Goal: Transaction & Acquisition: Purchase product/service

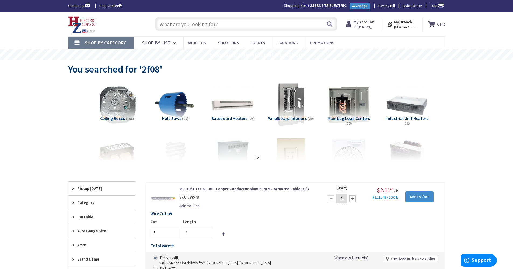
click at [310, 26] on input "text" at bounding box center [246, 23] width 182 height 13
click at [366, 20] on strong "My Account" at bounding box center [364, 21] width 20 height 5
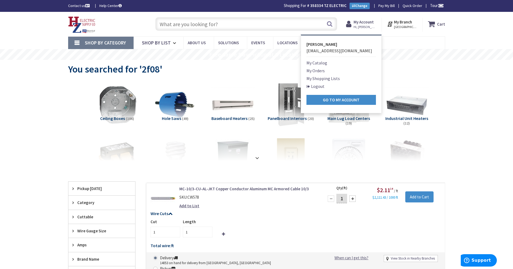
click at [329, 69] on li "My Orders" at bounding box center [340, 70] width 69 height 6
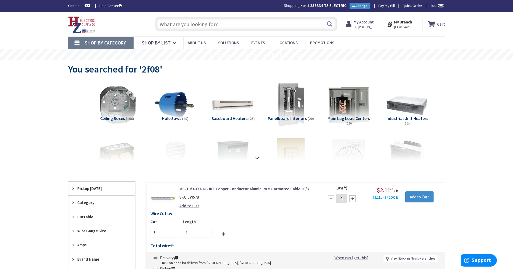
click at [370, 24] on strong "My Account" at bounding box center [364, 21] width 20 height 5
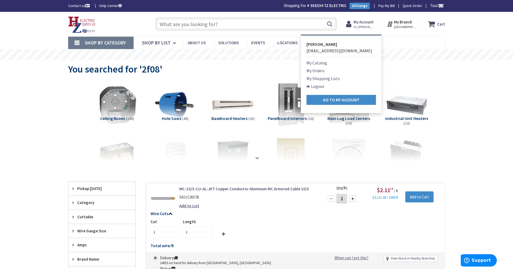
click at [315, 71] on link "My Orders" at bounding box center [315, 70] width 18 height 6
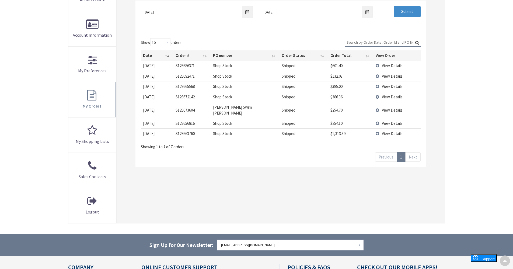
click at [389, 67] on span "View Details" at bounding box center [392, 65] width 21 height 5
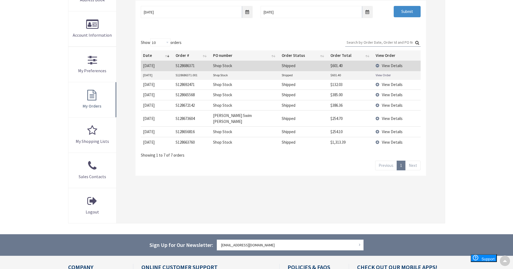
click at [380, 75] on link "View Order" at bounding box center [383, 75] width 15 height 5
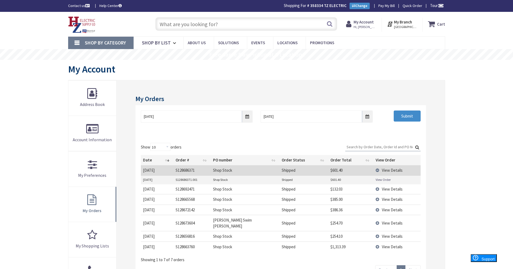
click at [178, 29] on input "text" at bounding box center [246, 23] width 182 height 13
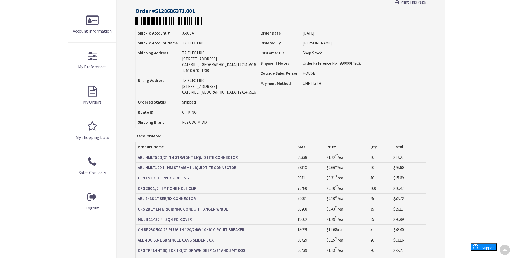
scroll to position [109, 0]
click at [173, 217] on strong "MULB 11432 4" SQ GFCI COVER" at bounding box center [165, 218] width 54 height 5
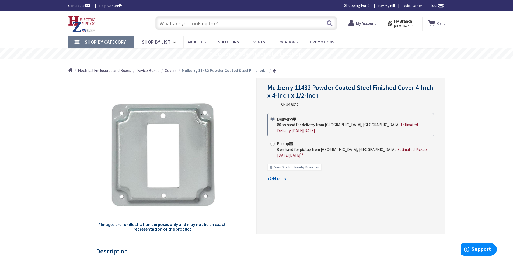
click at [184, 23] on input "text" at bounding box center [246, 22] width 182 height 13
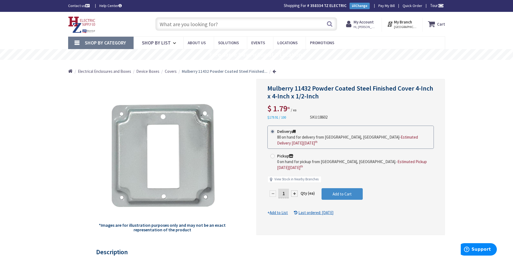
click at [188, 23] on input "text" at bounding box center [246, 23] width 182 height 13
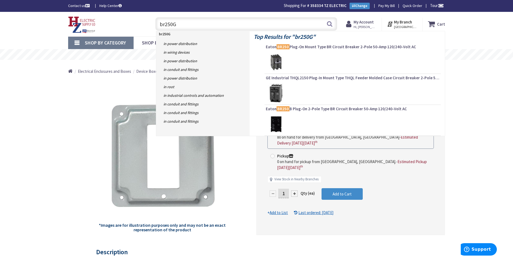
type input "br250GF"
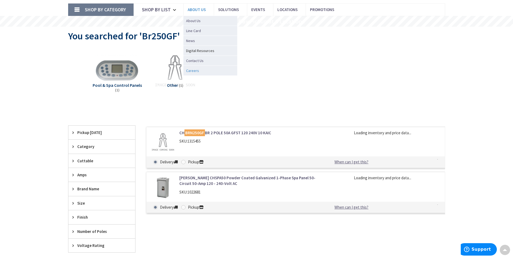
scroll to position [32, 0]
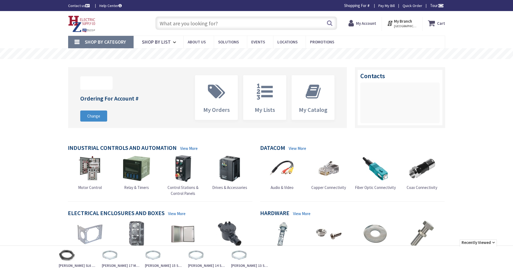
type input "BRn250GF"
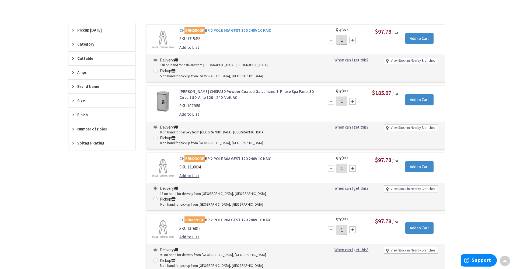
scroll to position [135, 0]
click at [237, 30] on link "CH BRN250GF BR 2 POLE 50A GFST 120 240V 10 KAIC" at bounding box center [247, 30] width 137 height 6
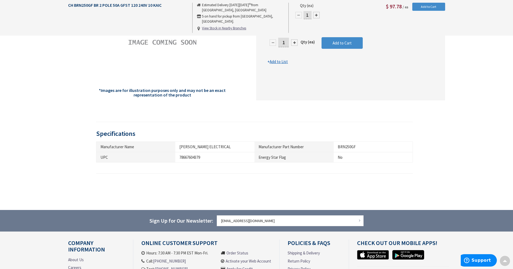
scroll to position [27, 0]
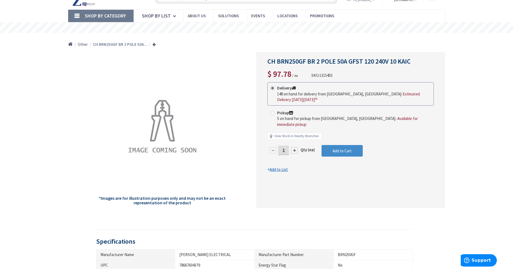
click at [296, 147] on div at bounding box center [294, 150] width 6 height 6
type input "2"
click at [339, 148] on span "Add to Cart" at bounding box center [342, 150] width 19 height 5
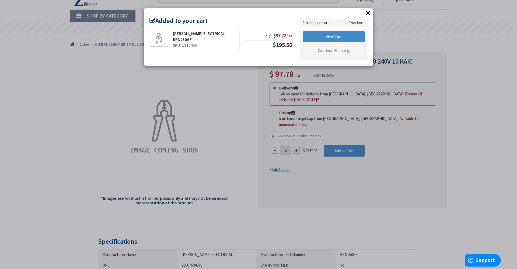
click at [369, 15] on button "×" at bounding box center [368, 13] width 8 height 8
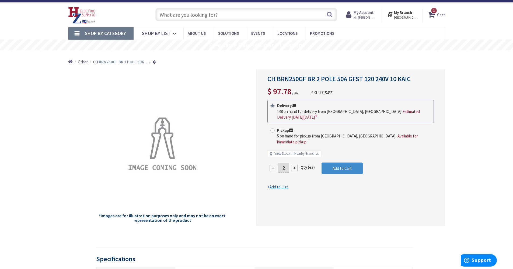
scroll to position [0, 0]
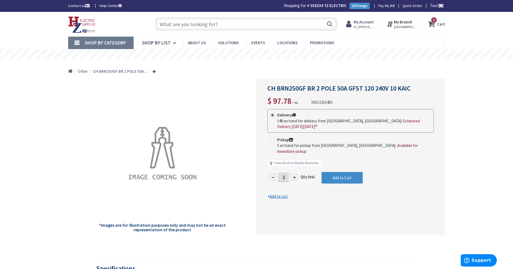
click at [205, 23] on input "text" at bounding box center [246, 23] width 182 height 13
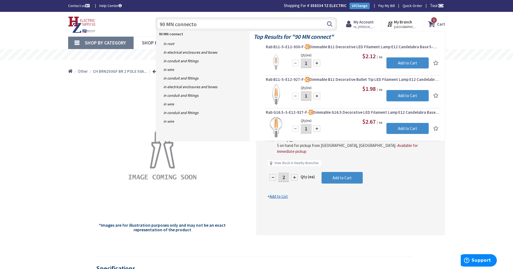
type input "90 MN connector"
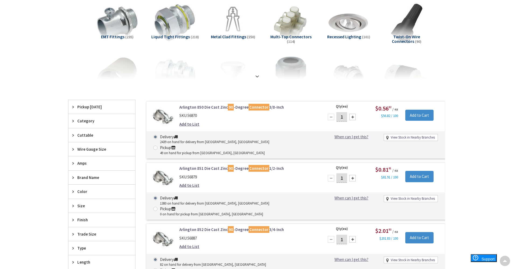
click at [214, 165] on link "Arlington 851 Die Cast Zinc 90 -Degree Connector 1/2-Inch" at bounding box center [247, 168] width 137 height 6
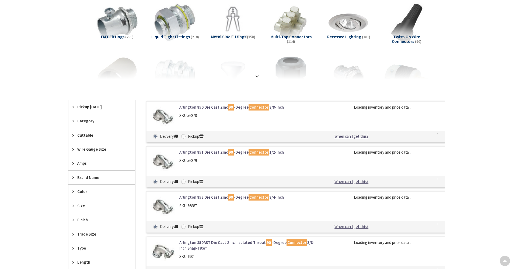
click at [201, 109] on link "Arlington 850 Die Cast Zinc 90 -Degree Connector 3/8-Inch" at bounding box center [247, 107] width 137 height 6
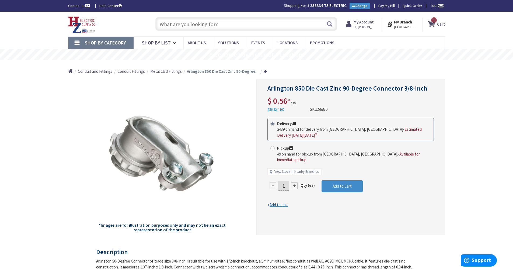
click at [283, 181] on input "1" at bounding box center [283, 185] width 11 height 9
click at [286, 181] on input "1" at bounding box center [283, 185] width 11 height 9
drag, startPoint x: 286, startPoint y: 179, endPoint x: 281, endPoint y: 180, distance: 5.2
click at [281, 181] on input "1" at bounding box center [283, 185] width 11 height 9
type input "50"
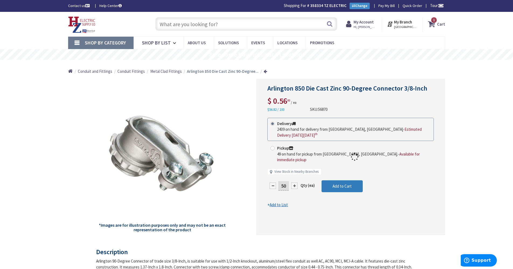
click at [356, 183] on form "This product is Discontinued Delivery 2439 on hand for delivery from Middletown…" at bounding box center [350, 163] width 166 height 90
click at [356, 183] on button "Add to Cart" at bounding box center [342, 186] width 41 height 12
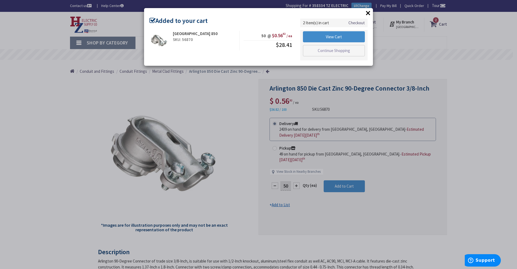
click at [367, 12] on button "×" at bounding box center [368, 13] width 8 height 8
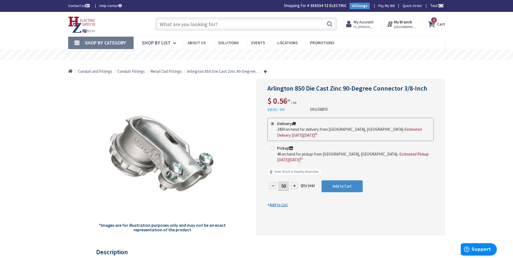
click at [200, 29] on input "text" at bounding box center [246, 23] width 182 height 13
click at [184, 23] on input "text" at bounding box center [246, 23] width 182 height 13
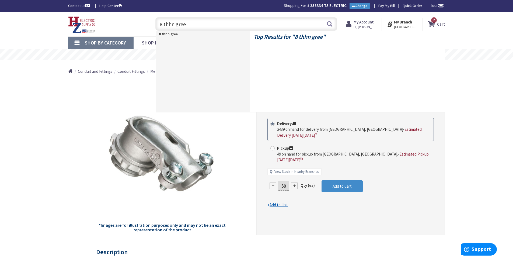
type input "8 thhn green"
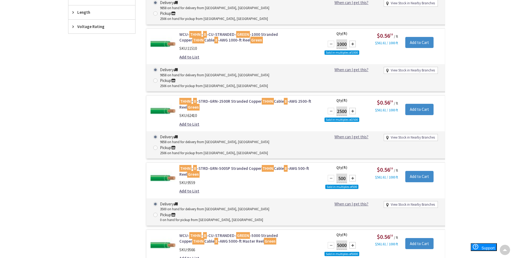
scroll to position [243, 0]
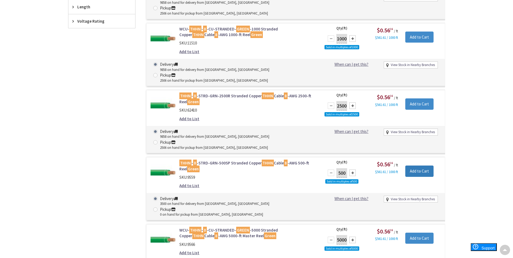
click at [410, 165] on input "Add to Cart" at bounding box center [419, 170] width 28 height 11
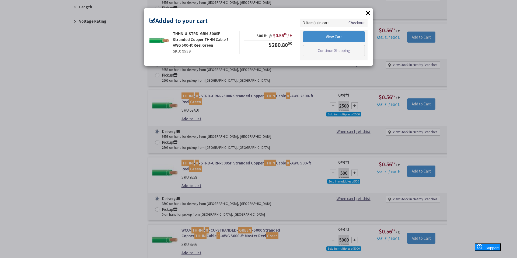
click at [205, 131] on div "× Added to your cart THHN-8-STRD-GRN-500SP Stranded Copper THHN Cable 8-AWG 500…" at bounding box center [258, 129] width 517 height 258
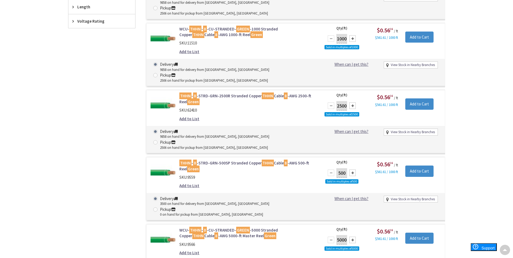
click at [205, 160] on link "THHN - 8 -STRD-GRN-500SP Stranded Copper THHN Cable 8 -AWG 500-ft Reel Green" at bounding box center [247, 166] width 137 height 12
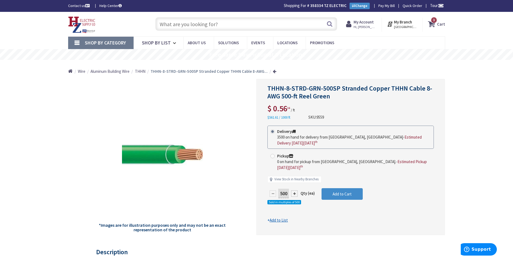
click at [173, 25] on input "text" at bounding box center [246, 23] width 182 height 13
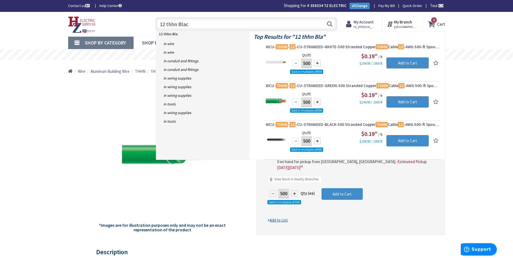
type input "12 thhn Black"
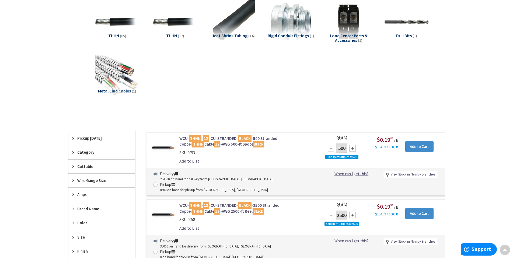
scroll to position [82, 0]
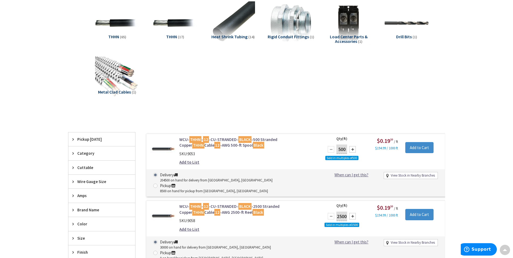
click at [351, 151] on div at bounding box center [352, 149] width 6 height 6
type input "1000"
click at [427, 146] on input "Add to Cart" at bounding box center [419, 147] width 28 height 11
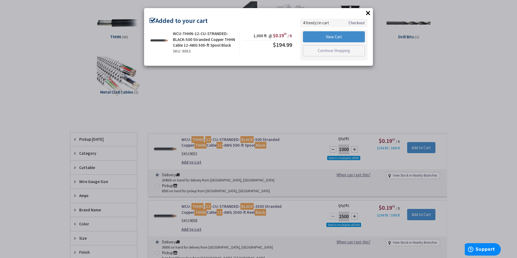
click at [212, 139] on div "× Added to your cart WCU-THHN-12-CU-STRANDED-BLACK-500 Stranded Copper THHN Cab…" at bounding box center [258, 129] width 517 height 258
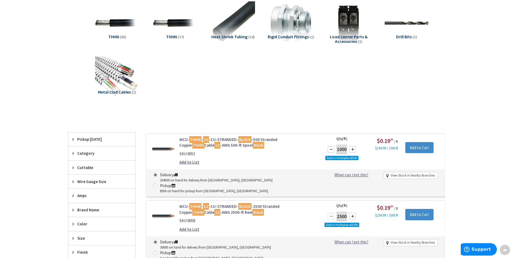
click at [213, 138] on link "WCU- THHN - 12 -CU-STRANDED- BLACK -500 Stranded Copper THHN Cable 12 -AWG 500-…" at bounding box center [247, 143] width 137 height 12
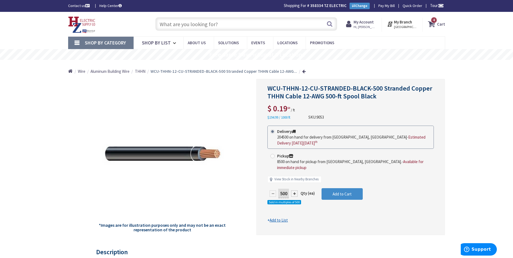
click at [431, 21] on span "4 4 items" at bounding box center [434, 20] width 7 height 7
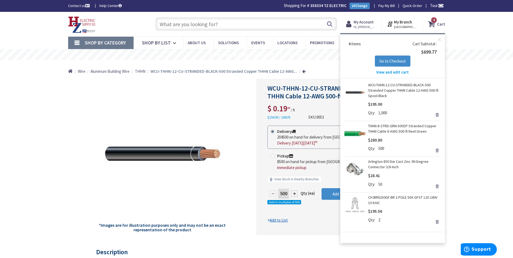
click at [224, 20] on input "text" at bounding box center [246, 23] width 182 height 13
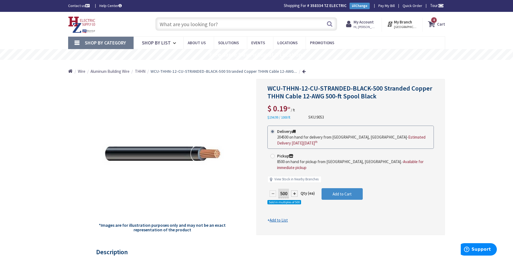
drag, startPoint x: 185, startPoint y: 20, endPoint x: 176, endPoint y: 19, distance: 9.2
click at [185, 20] on input "text" at bounding box center [246, 23] width 182 height 13
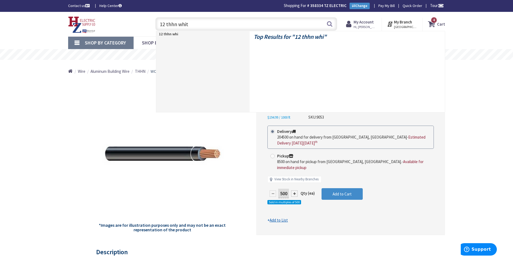
type input "12 thhn white"
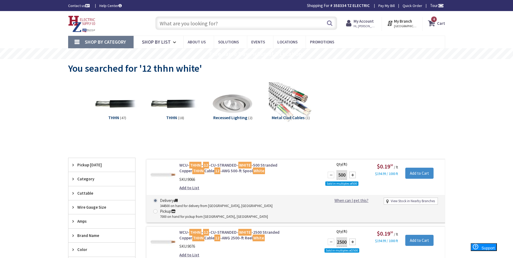
scroll to position [81, 0]
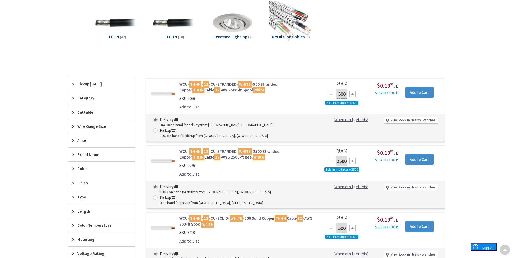
click at [351, 96] on div at bounding box center [352, 94] width 6 height 6
type input "1000"
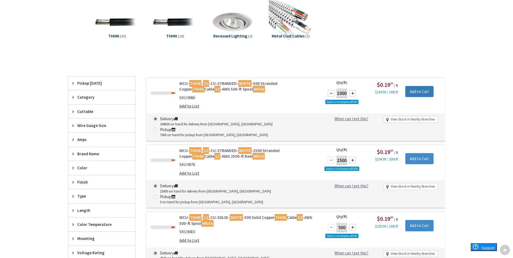
click at [414, 92] on input "Add to Cart" at bounding box center [419, 91] width 28 height 11
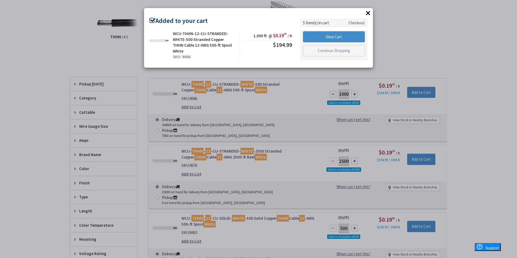
click at [234, 97] on div "× Added to your cart WCU-THHN-12-CU-STRANDED-WHITE-500 Stranded Copper THHN Cab…" at bounding box center [258, 129] width 517 height 258
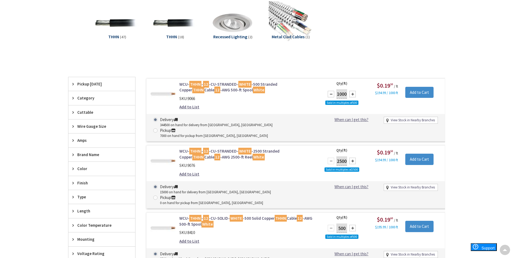
click at [253, 85] on link "WCU- THHN - 12 -CU-STRANDED- WHITE -500 Stranded Copper THHN Cable 12 -AWG 500-…" at bounding box center [247, 87] width 137 height 12
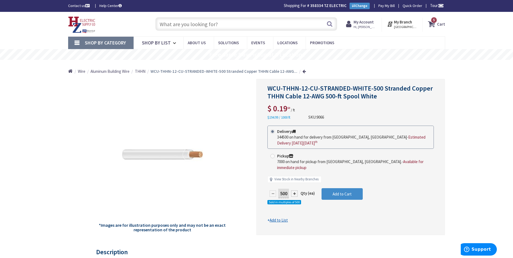
click at [287, 25] on input "text" at bounding box center [246, 23] width 182 height 13
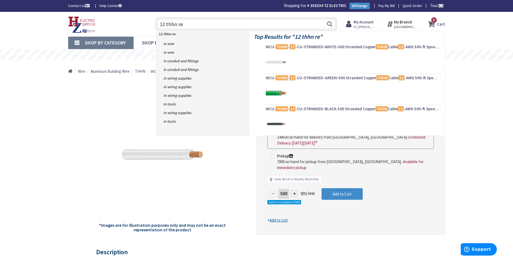
type input "12 thhn red"
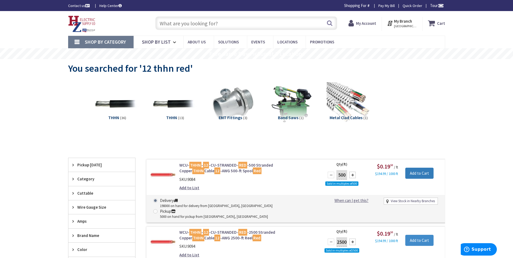
click at [431, 172] on input "Add to Cart" at bounding box center [419, 172] width 28 height 11
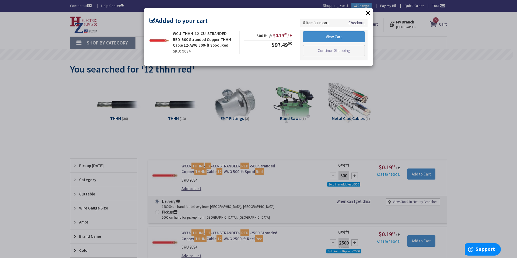
click at [254, 166] on div "× Added to your cart WCU-THHN-12-CU-STRANDED-RED-500 Stranded Copper THHN Cable…" at bounding box center [258, 129] width 517 height 258
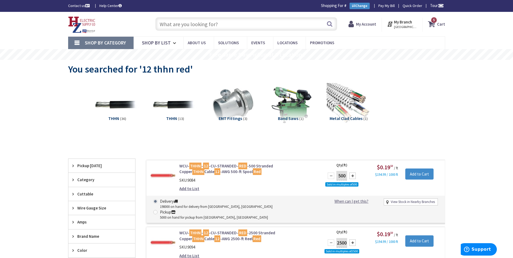
click at [254, 166] on link "WCU- THHN - 12 -CU-STRANDED- RED -500 Stranded Copper THHN Cable 12 -AWG 500-ft…" at bounding box center [247, 169] width 137 height 12
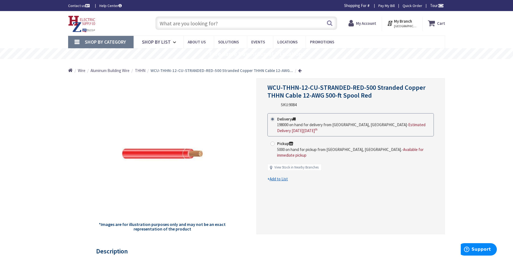
click at [200, 19] on input "text" at bounding box center [246, 22] width 182 height 13
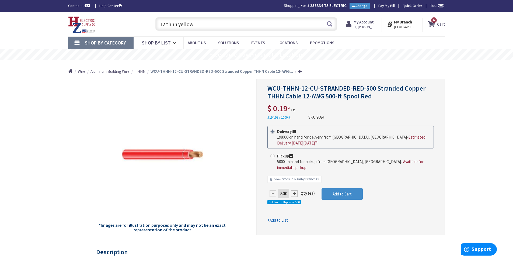
type input "12 thhn yellow"
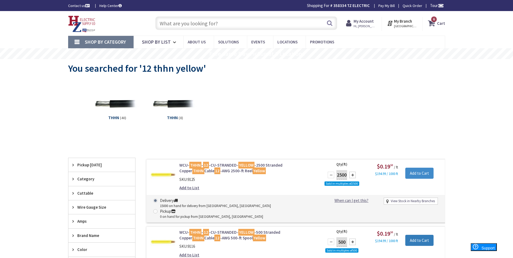
click at [415, 235] on input "Add to Cart" at bounding box center [419, 240] width 28 height 11
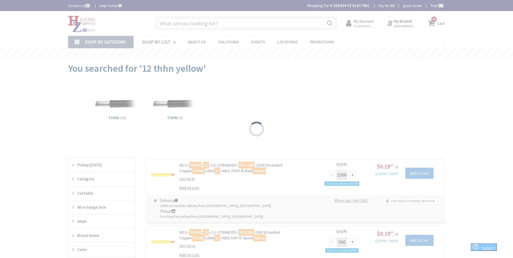
click at [270, 221] on div "Please wait..." at bounding box center [256, 129] width 513 height 258
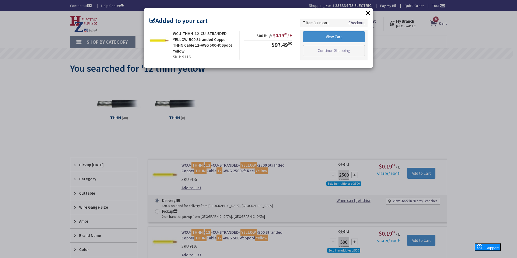
click at [270, 221] on div "× Added to your cart WCU-THHN-12-CU-STRANDED-YELLOW-500 Stranded Copper THHN Ca…" at bounding box center [258, 129] width 517 height 258
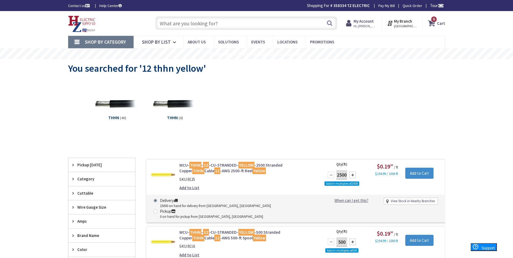
click at [270, 229] on link "WCU- THHN - 12 -CU-STRANDED- YELLOW -500 Stranded Copper THHN Cable 12 -AWG 500…" at bounding box center [247, 235] width 137 height 12
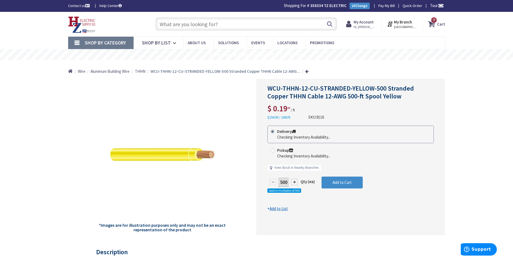
click at [182, 29] on input "text" at bounding box center [246, 23] width 182 height 13
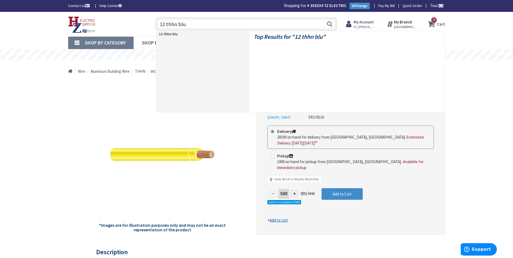
type input "12 thhn blue"
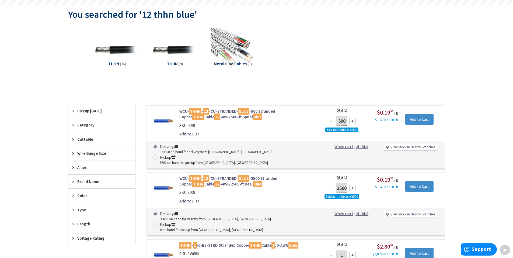
scroll to position [81, 0]
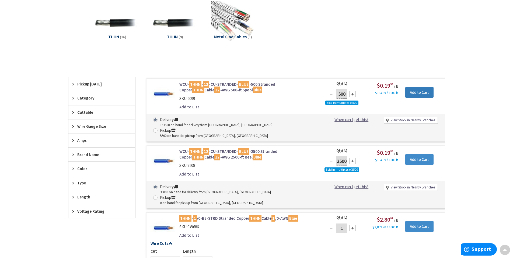
click at [411, 90] on input "Add to Cart" at bounding box center [419, 92] width 28 height 11
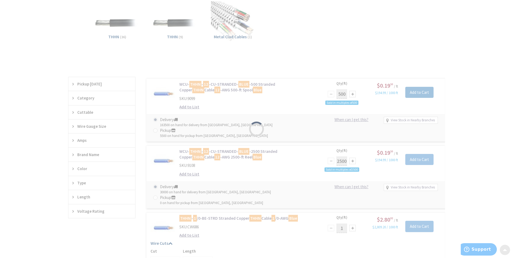
scroll to position [0, 0]
click at [264, 87] on div "Please wait..." at bounding box center [256, 129] width 513 height 258
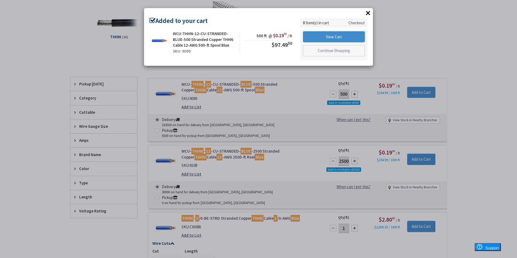
click at [267, 90] on div "× Added to your cart WCU-THHN-12-CU-STRANDED-BLUE-500 Stranded Copper THHN Cabl…" at bounding box center [258, 129] width 517 height 258
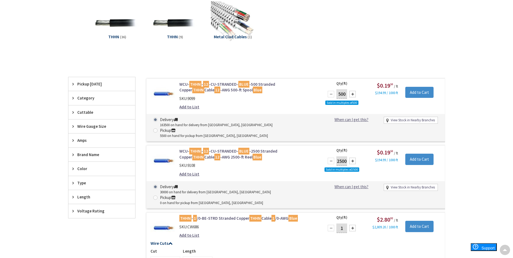
click at [268, 82] on link "WCU- THHN - 12 -CU-STRANDED- BLUE -500 Stranded Copper THHN Cable 12 -AWG 500-f…" at bounding box center [247, 87] width 137 height 12
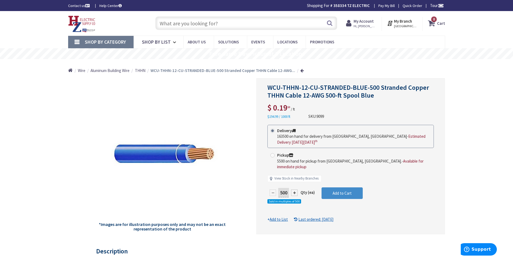
click at [157, 23] on input "text" at bounding box center [246, 22] width 182 height 13
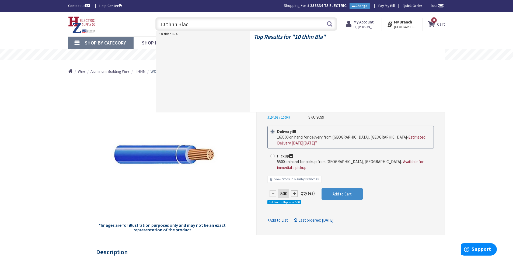
type input "10 thhn Black"
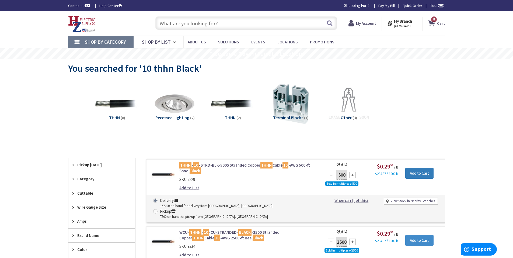
click at [416, 171] on input "Add to Cart" at bounding box center [419, 172] width 28 height 11
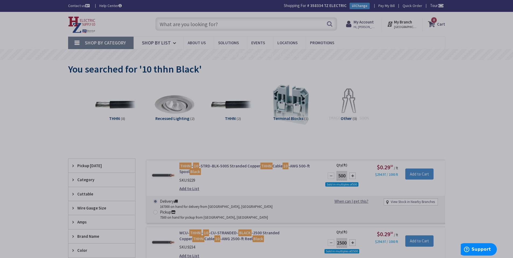
click at [247, 165] on div at bounding box center [256, 129] width 513 height 258
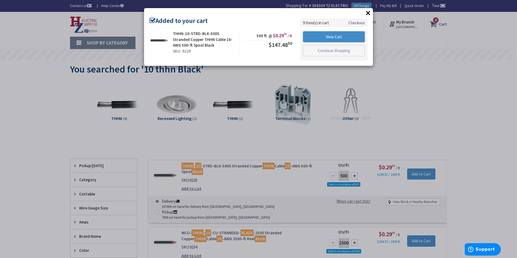
click at [247, 165] on div "× Added to your cart THHN-10-STRD-BLK-500S Stranded Copper THHN Cable 10-AWG 50…" at bounding box center [258, 129] width 517 height 258
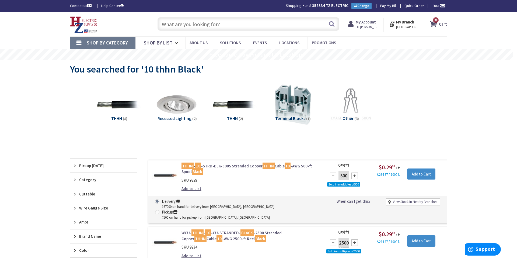
click at [247, 165] on link "THHN - 10 -STRD-BLK-500S Stranded Copper THHN Cable 10 -AWG 500-ft Spool Black" at bounding box center [249, 169] width 137 height 12
click at [247, 165] on link "THHN - 10 -STRD-BLK-500S Stranded Copper THHN Cable 10 -AWG 500-ft Spool Black" at bounding box center [247, 169] width 137 height 12
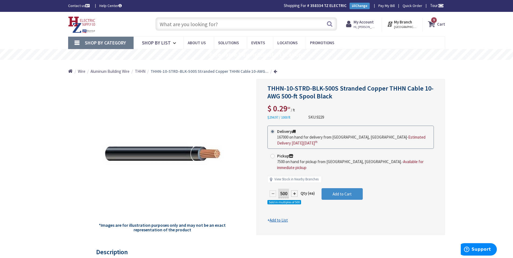
click at [203, 23] on input "text" at bounding box center [246, 23] width 182 height 13
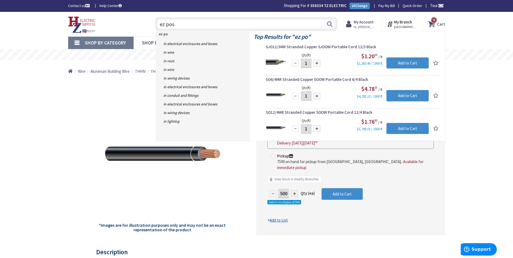
type input "ez post"
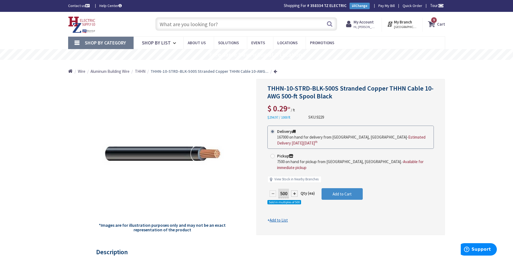
click at [218, 27] on input "text" at bounding box center [246, 23] width 182 height 13
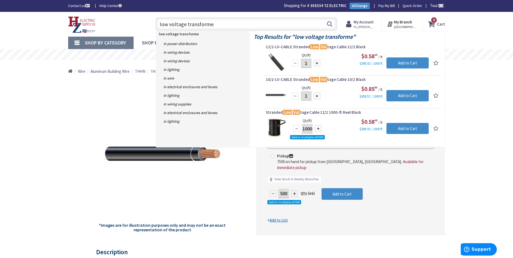
type input "low voltage transformer"
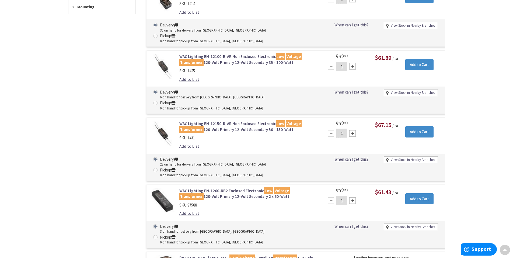
scroll to position [405, 0]
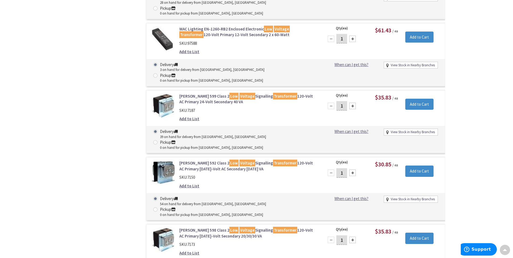
click at [239, 160] on link "Edwards 592 Class 2 Low Voltage Signalling Transformer 120-Volt AC Primary 8/16…" at bounding box center [247, 166] width 137 height 12
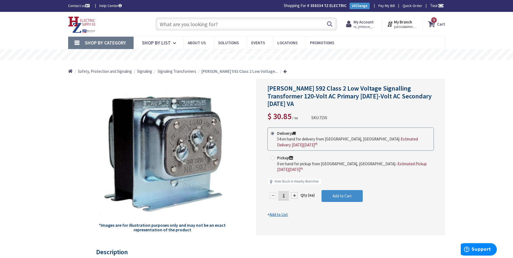
click at [285, 191] on input "1" at bounding box center [283, 195] width 11 height 9
type input "4"
click at [350, 181] on form "This product is Discontinued Delivery 54 on hand for delivery from Middletown, …" at bounding box center [350, 172] width 166 height 90
click at [350, 193] on span "Add to Cart" at bounding box center [342, 195] width 19 height 5
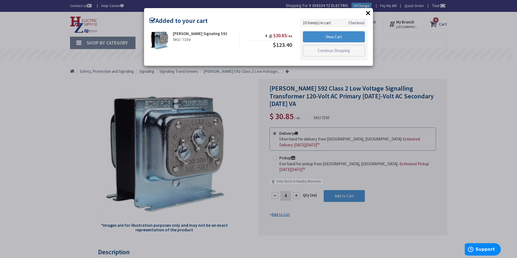
click at [370, 16] on button "×" at bounding box center [368, 13] width 8 height 8
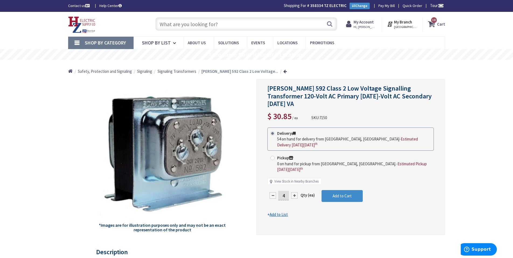
click at [310, 22] on input "text" at bounding box center [246, 23] width 182 height 13
click at [195, 32] on div "Search" at bounding box center [245, 23] width 184 height 17
click at [195, 27] on input "text" at bounding box center [246, 23] width 182 height 13
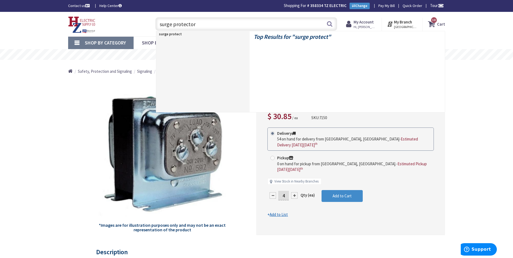
type input "surge protectors"
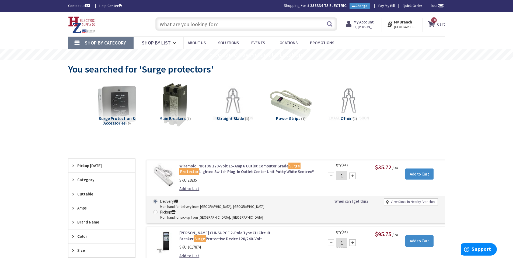
click at [437, 25] on icon at bounding box center [432, 24] width 9 height 10
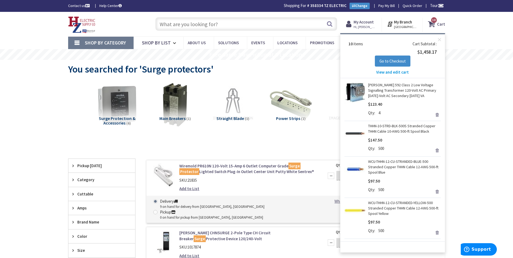
click at [389, 74] on span "View and edit cart" at bounding box center [392, 71] width 33 height 5
click at [389, 73] on span "View and edit cart" at bounding box center [392, 71] width 33 height 5
click at [396, 70] on span "View and edit cart" at bounding box center [392, 71] width 33 height 5
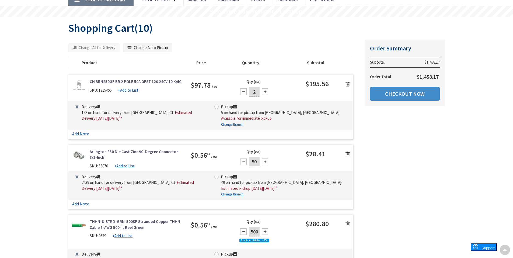
scroll to position [16, 0]
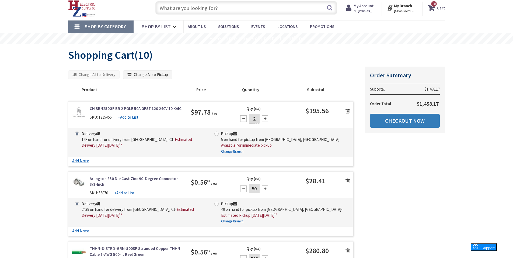
click at [418, 124] on link "Checkout Now" at bounding box center [405, 121] width 70 height 14
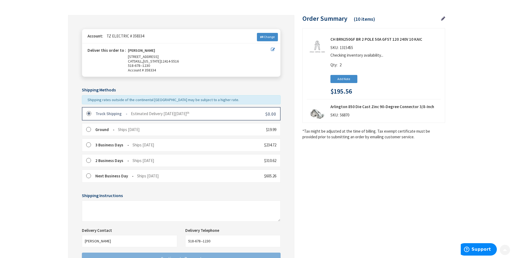
scroll to position [90, 0]
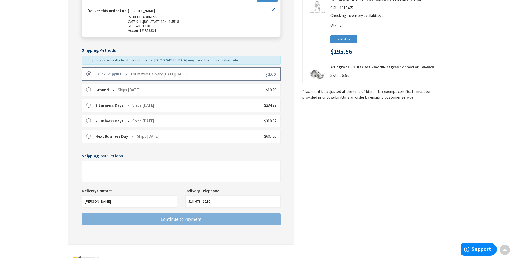
click at [112, 77] on div "Truck Shipping Estimated Delivery [DATE][DATE] $0.00" at bounding box center [181, 73] width 199 height 13
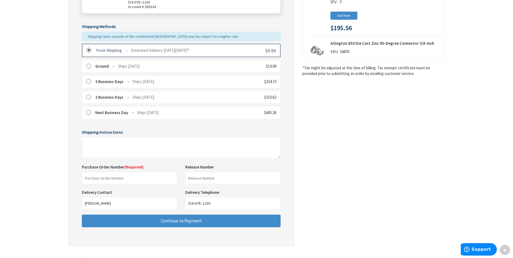
scroll to position [141, 0]
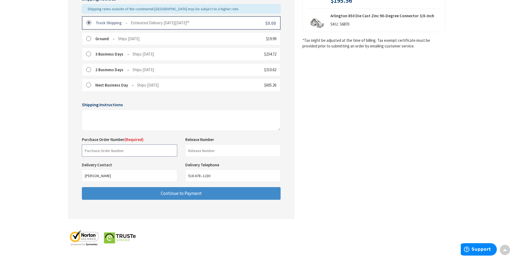
click at [120, 145] on input "text" at bounding box center [129, 150] width 95 height 12
type input "Shop Stock"
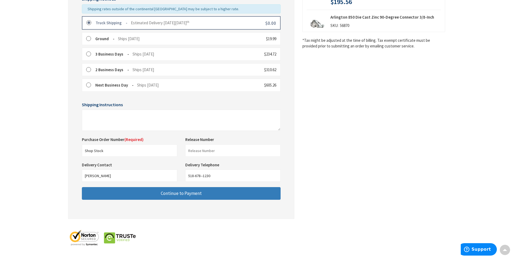
click at [130, 195] on button "Continue to Payment" at bounding box center [181, 193] width 199 height 13
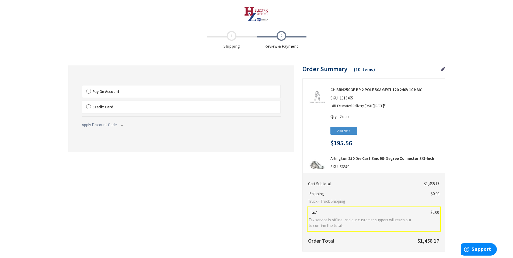
click at [122, 89] on label "Pay On Account" at bounding box center [181, 91] width 198 height 12
click at [82, 86] on input "Pay On Account" at bounding box center [82, 86] width 0 height 0
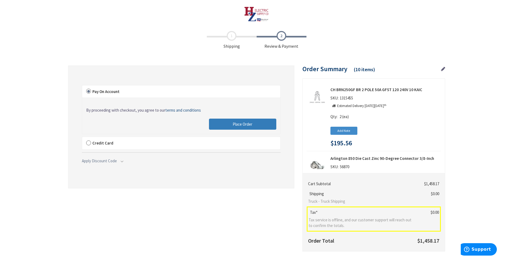
click at [237, 119] on button "Place Order" at bounding box center [242, 123] width 67 height 11
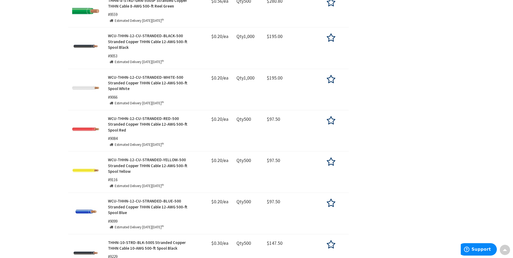
scroll to position [431, 0]
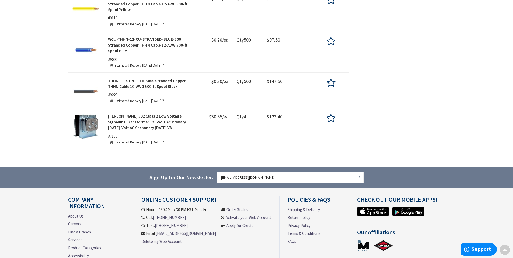
click at [138, 121] on strong "Edwards 592 Class 2 Low Voltage Signalling Transformer 120-Volt AC Primary 8/16…" at bounding box center [147, 121] width 78 height 17
click at [123, 123] on strong "Edwards 592 Class 2 Low Voltage Signalling Transformer 120-Volt AC Primary 8/16…" at bounding box center [147, 121] width 78 height 17
drag, startPoint x: 123, startPoint y: 123, endPoint x: 135, endPoint y: 127, distance: 13.1
click at [135, 127] on strong "Edwards 592 Class 2 Low Voltage Signalling Transformer 120-Volt AC Primary 8/16…" at bounding box center [147, 121] width 78 height 17
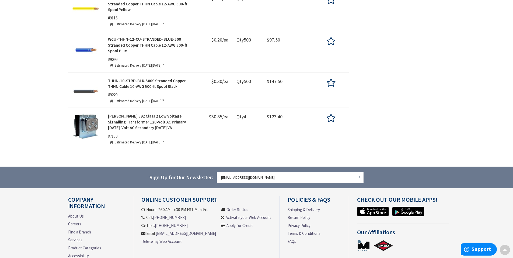
click at [135, 127] on strong "Edwards 592 Class 2 Low Voltage Signalling Transformer 120-Volt AC Primary 8/16…" at bounding box center [147, 121] width 78 height 17
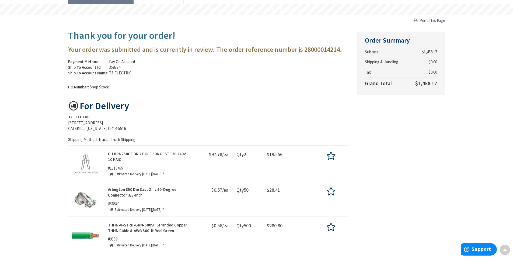
scroll to position [0, 0]
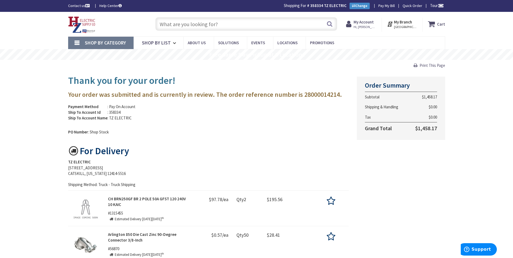
click at [354, 23] on icon at bounding box center [350, 24] width 8 height 10
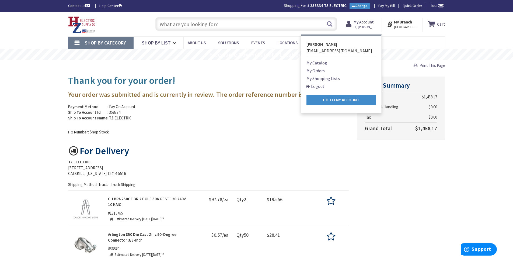
click at [323, 72] on link "My Orders" at bounding box center [315, 70] width 18 height 6
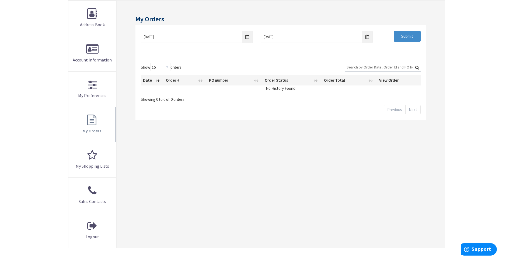
scroll to position [81, 0]
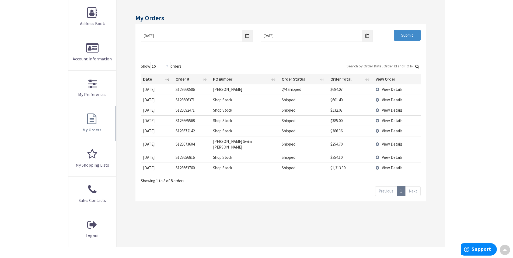
click at [380, 89] on td "View Details" at bounding box center [396, 89] width 47 height 10
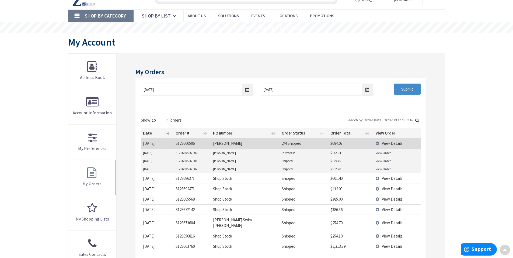
scroll to position [0, 0]
